Goal: Check status: Check status

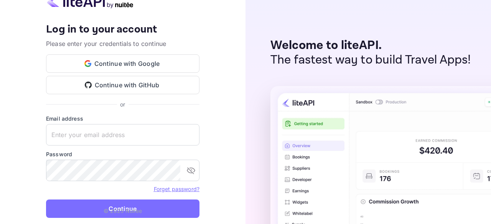
type input "[EMAIL_ADDRESS][DOMAIN_NAME]"
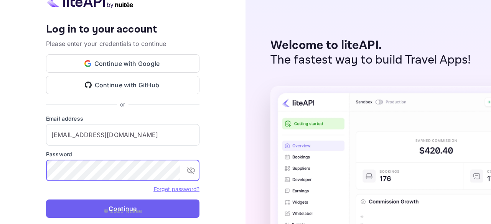
drag, startPoint x: 117, startPoint y: 207, endPoint x: 126, endPoint y: 201, distance: 10.9
click at [117, 207] on p "© 2025 Nuitee" at bounding box center [123, 211] width 39 height 8
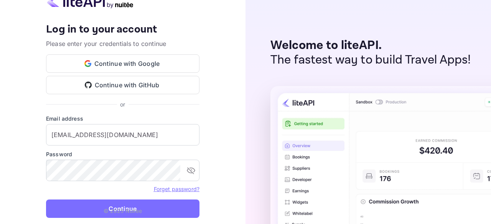
click at [120, 208] on p "© 2025 Nuitee" at bounding box center [123, 211] width 39 height 8
type input "[EMAIL_ADDRESS][DOMAIN_NAME]"
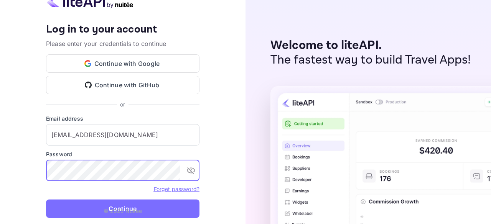
click at [122, 209] on p "© 2025 Nuitee" at bounding box center [123, 211] width 39 height 8
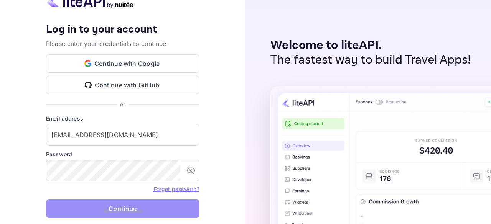
click at [87, 208] on button "Continue" at bounding box center [122, 209] width 153 height 18
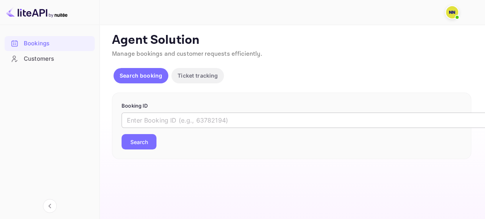
click at [156, 117] on input "text" at bounding box center [314, 119] width 384 height 15
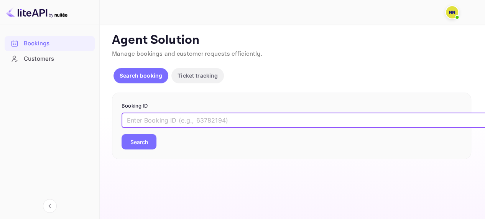
paste input "7565672"
type input "7565672"
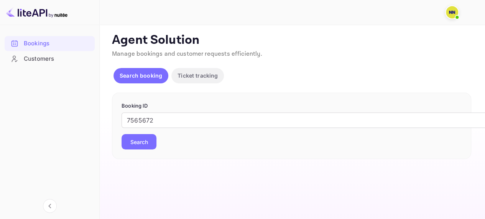
click at [142, 142] on button "Search" at bounding box center [139, 141] width 35 height 15
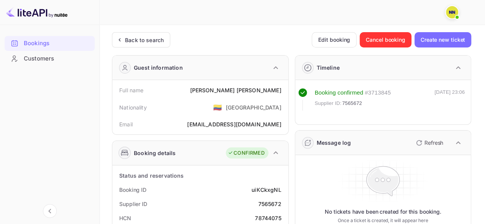
scroll to position [115, 0]
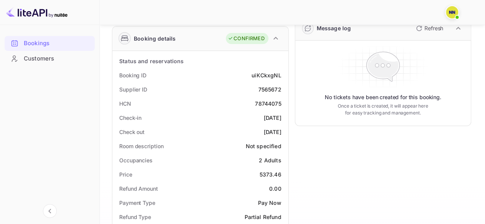
click at [260, 102] on div "78744075" at bounding box center [268, 104] width 26 height 8
copy div "78744075"
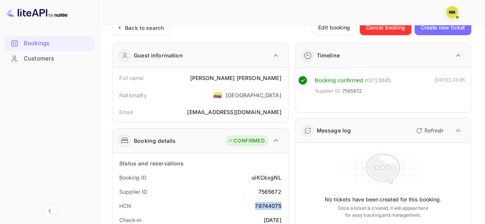
scroll to position [0, 0]
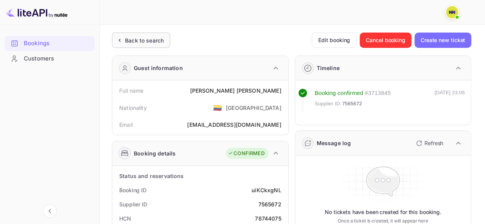
click at [140, 41] on div "Back to search" at bounding box center [144, 40] width 39 height 8
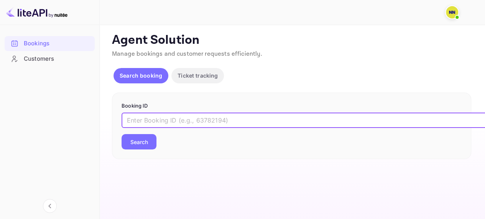
click at [152, 119] on input "text" at bounding box center [314, 119] width 384 height 15
paste input "8472027"
type input "8472027"
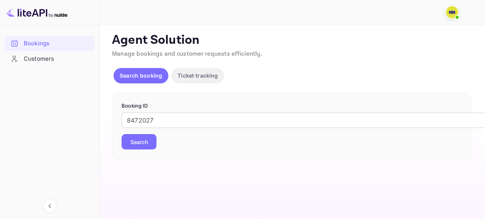
click at [138, 140] on button "Search" at bounding box center [139, 141] width 35 height 15
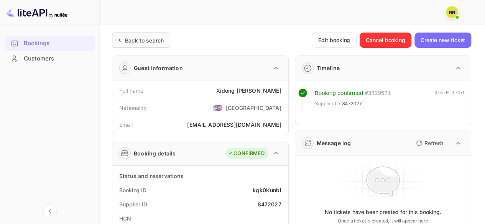
click at [150, 39] on div "Back to search" at bounding box center [144, 40] width 39 height 8
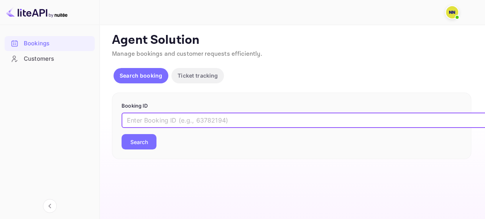
click at [167, 122] on input "text" at bounding box center [314, 119] width 384 height 15
paste input "8809625"
type input "8809625"
click at [145, 142] on button "Search" at bounding box center [139, 141] width 35 height 15
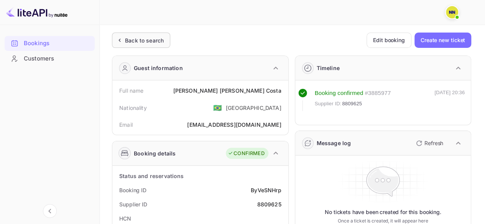
click at [144, 42] on div "Back to search" at bounding box center [144, 40] width 39 height 8
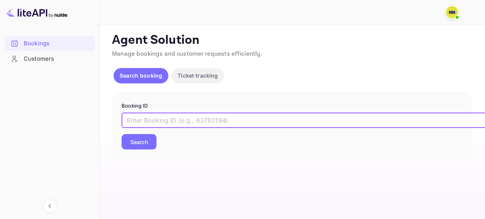
click at [146, 116] on input "text" at bounding box center [314, 119] width 384 height 15
paste input "9172558"
type input "9172558"
click at [143, 139] on button "Search" at bounding box center [139, 141] width 35 height 15
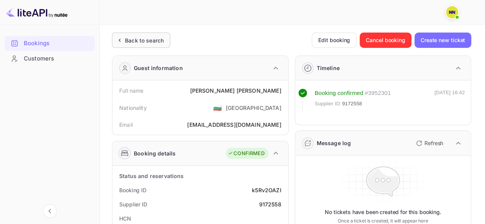
click at [135, 40] on div "Back to search" at bounding box center [144, 40] width 39 height 8
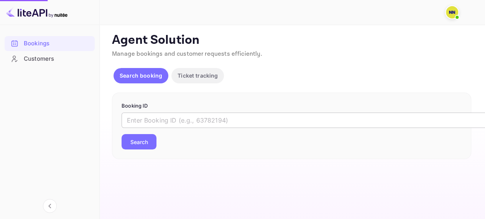
drag, startPoint x: 126, startPoint y: 114, endPoint x: 165, endPoint y: 117, distance: 38.8
click at [127, 115] on input "text" at bounding box center [314, 119] width 384 height 15
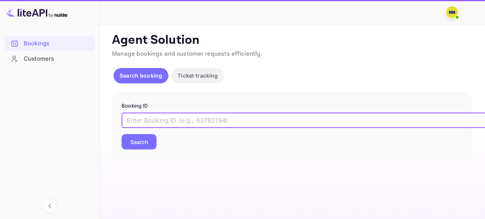
paste input "7361444"
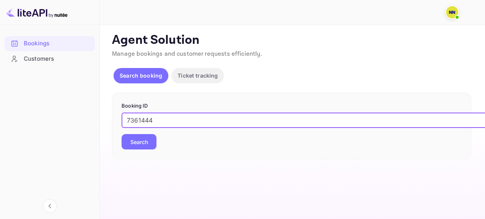
type input "7361444"
drag, startPoint x: 134, startPoint y: 140, endPoint x: 138, endPoint y: 137, distance: 5.5
click at [135, 140] on button "Search" at bounding box center [139, 141] width 35 height 15
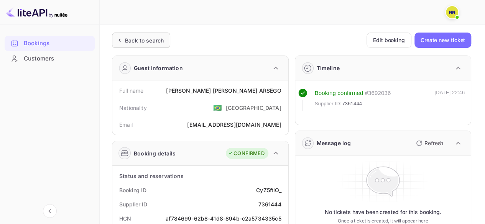
click at [148, 40] on div "Back to search" at bounding box center [144, 40] width 39 height 8
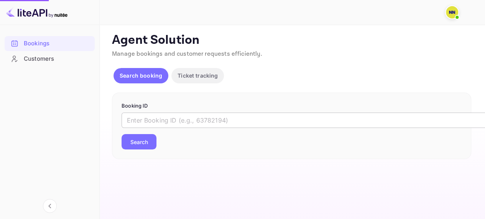
click at [164, 123] on input "text" at bounding box center [314, 119] width 384 height 15
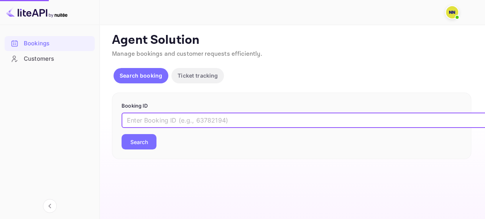
paste input "8867964"
type input "8867964"
click at [136, 142] on button "Search" at bounding box center [139, 141] width 35 height 15
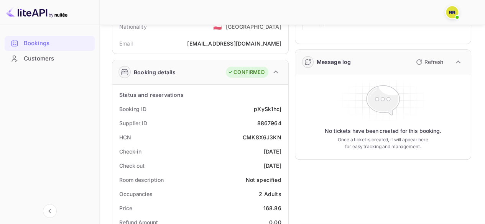
scroll to position [115, 0]
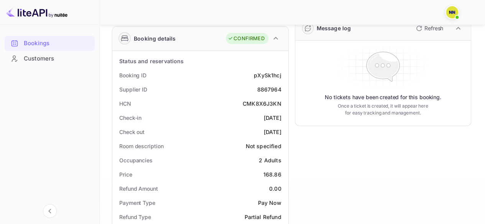
click at [259, 102] on div "CMK8X6J3KN" at bounding box center [262, 104] width 39 height 8
copy div "CMK8X6J3KN"
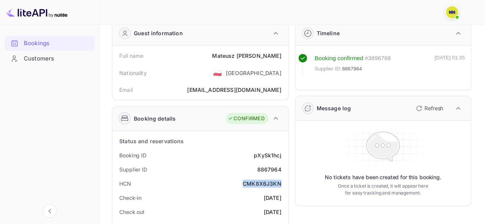
scroll to position [0, 0]
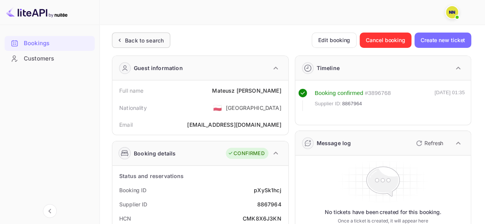
click at [136, 42] on div "Back to search" at bounding box center [144, 40] width 39 height 8
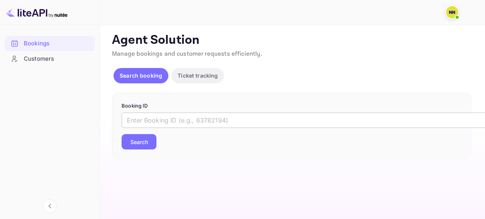
click at [163, 118] on input "text" at bounding box center [314, 119] width 384 height 15
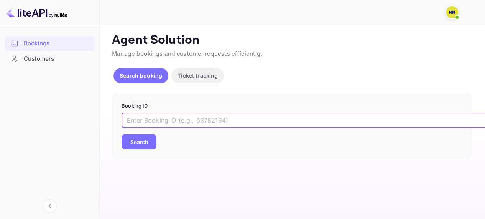
paste input "8392790"
type input "8392790"
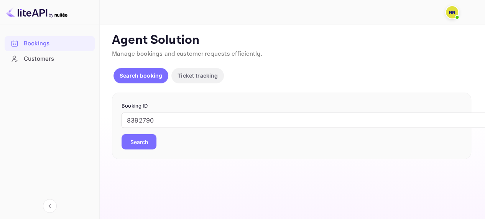
click at [144, 141] on button "Search" at bounding box center [139, 141] width 35 height 15
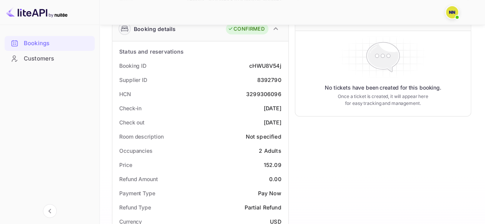
scroll to position [153, 0]
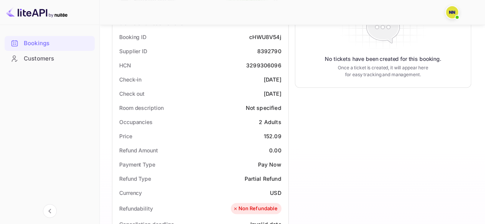
click at [258, 65] on div "3299306096" at bounding box center [263, 65] width 35 height 8
copy div "3299306096"
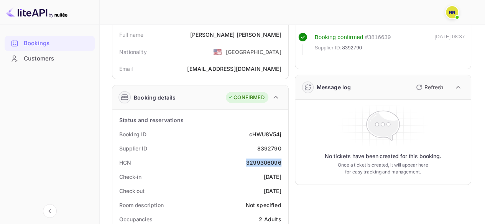
scroll to position [0, 0]
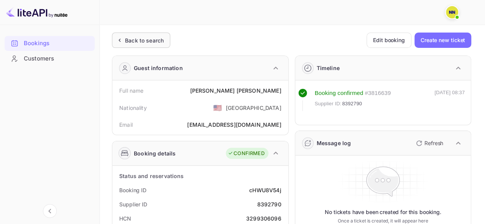
click at [137, 36] on div "Back to search" at bounding box center [144, 40] width 39 height 8
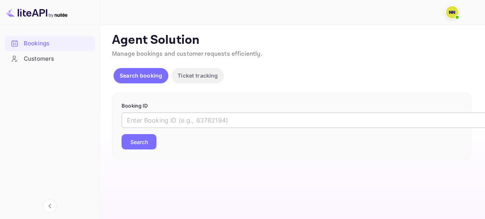
click at [156, 123] on input "text" at bounding box center [314, 119] width 384 height 15
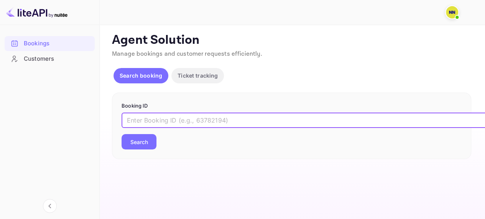
paste input "7424128"
type input "7424128"
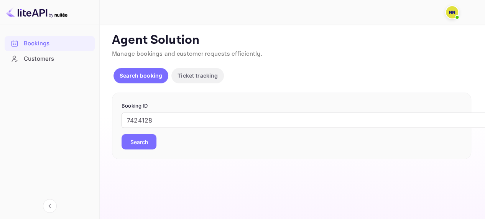
click at [141, 144] on button "Search" at bounding box center [139, 141] width 35 height 15
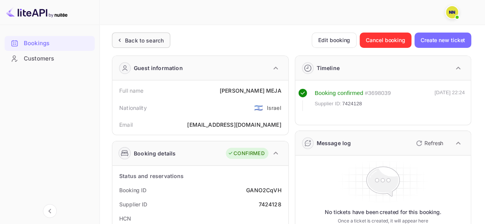
click at [138, 41] on div "Back to search" at bounding box center [144, 40] width 39 height 8
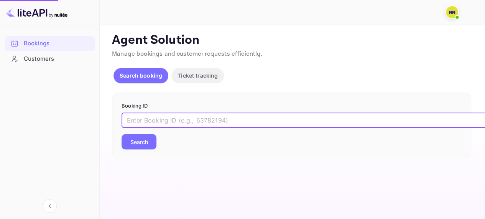
click at [152, 121] on input "text" at bounding box center [314, 119] width 384 height 15
paste input "9137453"
type input "9137453"
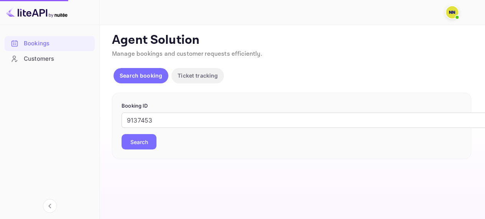
click at [139, 142] on button "Search" at bounding box center [139, 141] width 35 height 15
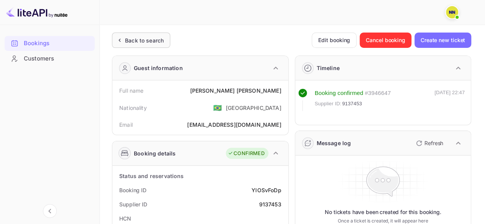
click at [144, 40] on div "Back to search" at bounding box center [144, 40] width 39 height 8
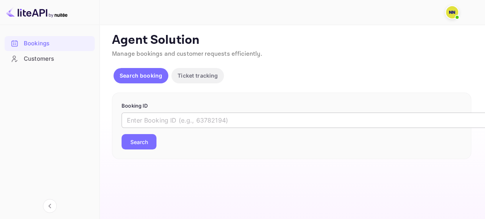
click at [136, 121] on input "text" at bounding box center [314, 119] width 384 height 15
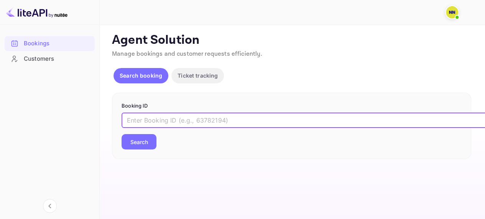
paste input "H0K9R8"
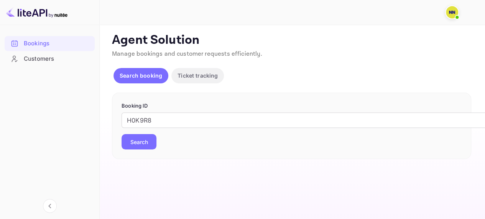
click at [139, 142] on button "Search" at bounding box center [139, 141] width 35 height 15
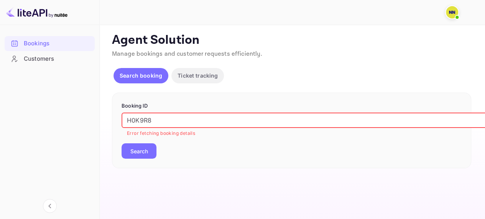
drag, startPoint x: 166, startPoint y: 120, endPoint x: 36, endPoint y: 128, distance: 130.3
click at [36, 128] on div "Bookings Customers Now you can check your travel website directly from the link…" at bounding box center [242, 109] width 485 height 219
paste input "800529"
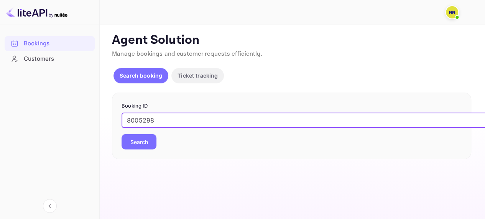
type input "8005298"
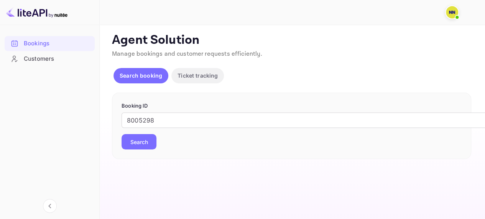
click at [131, 140] on button "Search" at bounding box center [139, 141] width 35 height 15
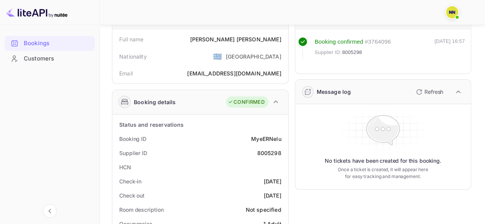
scroll to position [115, 0]
